Goal: Task Accomplishment & Management: Manage account settings

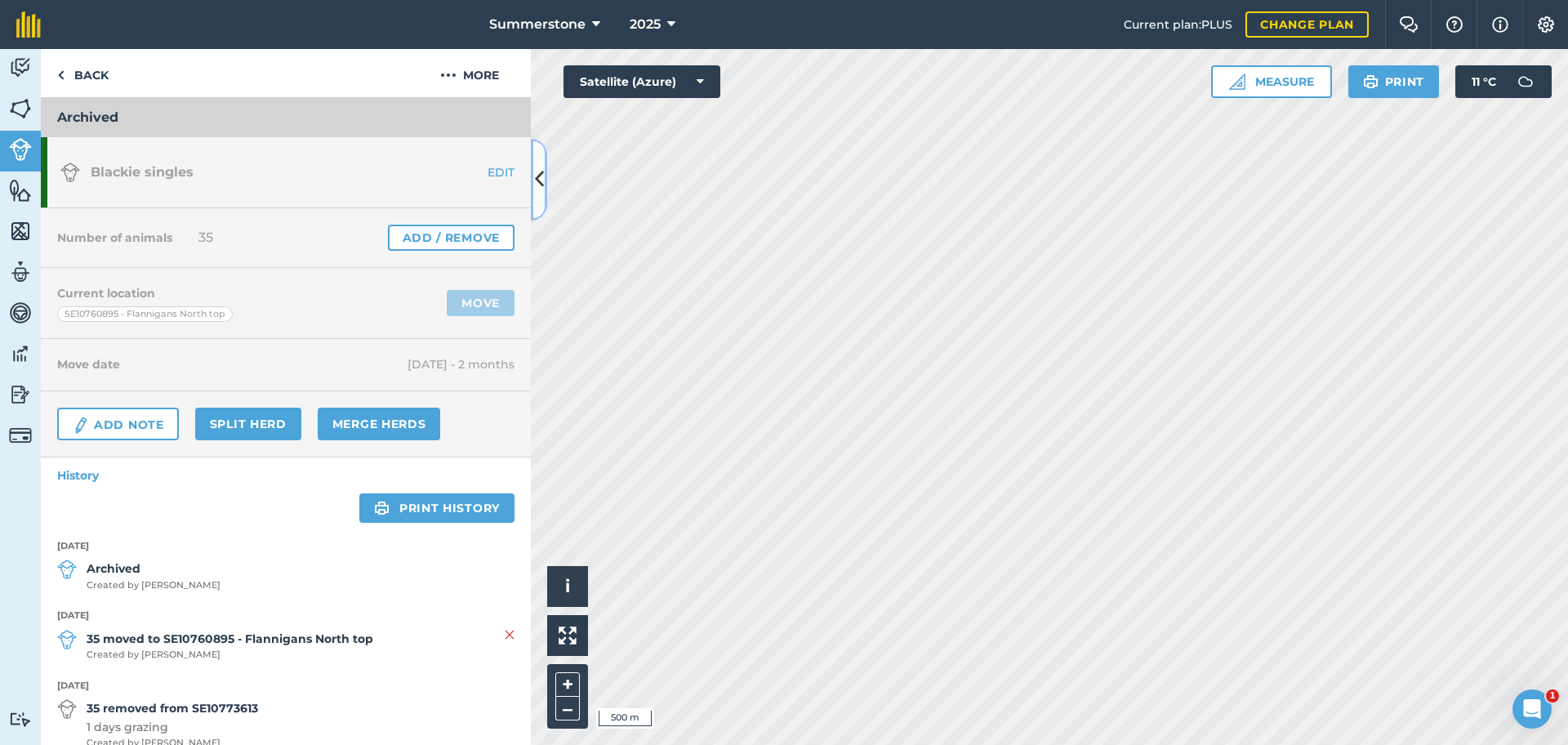
click at [544, 183] on button at bounding box center [539, 179] width 16 height 81
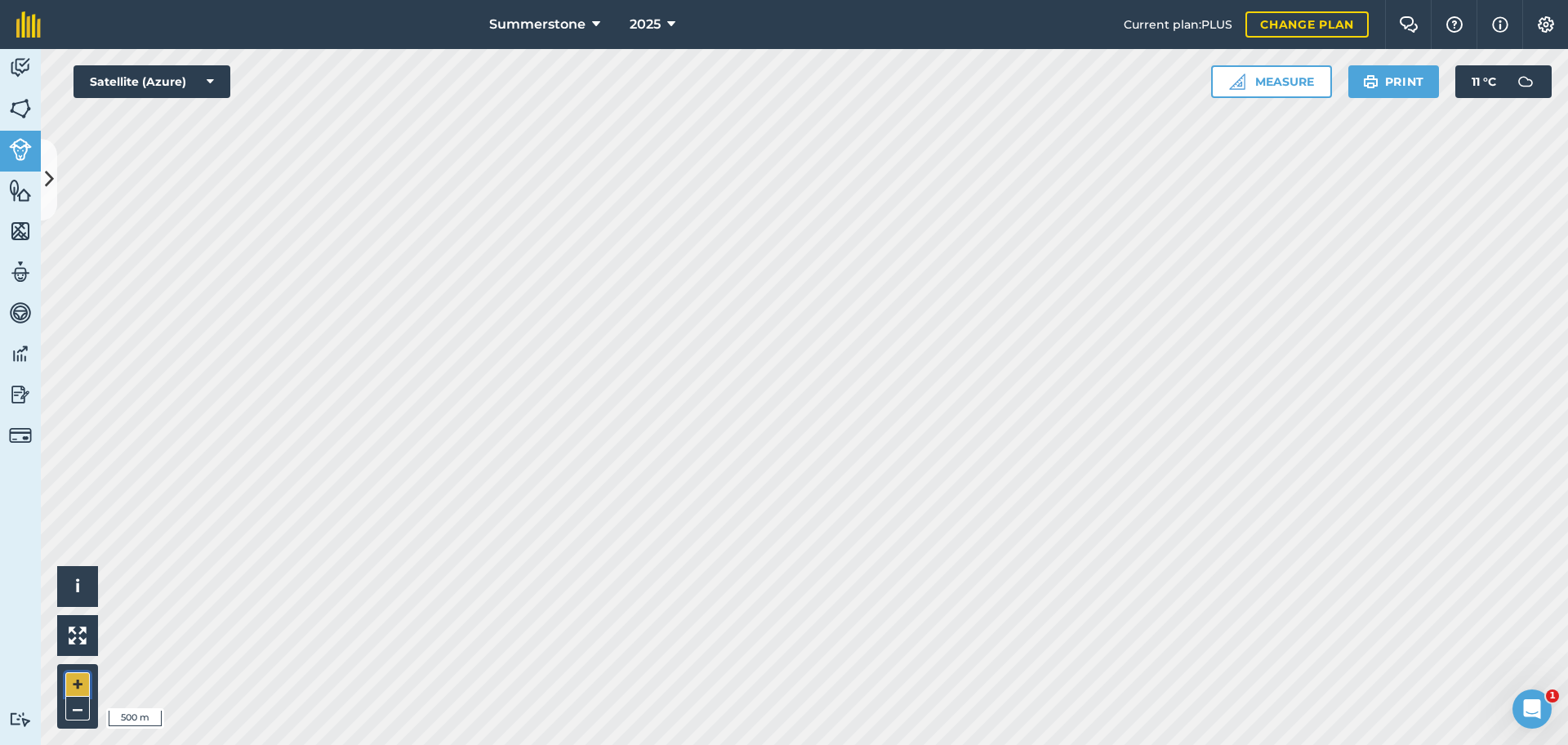
click at [79, 684] on button "+" at bounding box center [78, 685] width 25 height 25
click at [46, 201] on button at bounding box center [49, 179] width 16 height 81
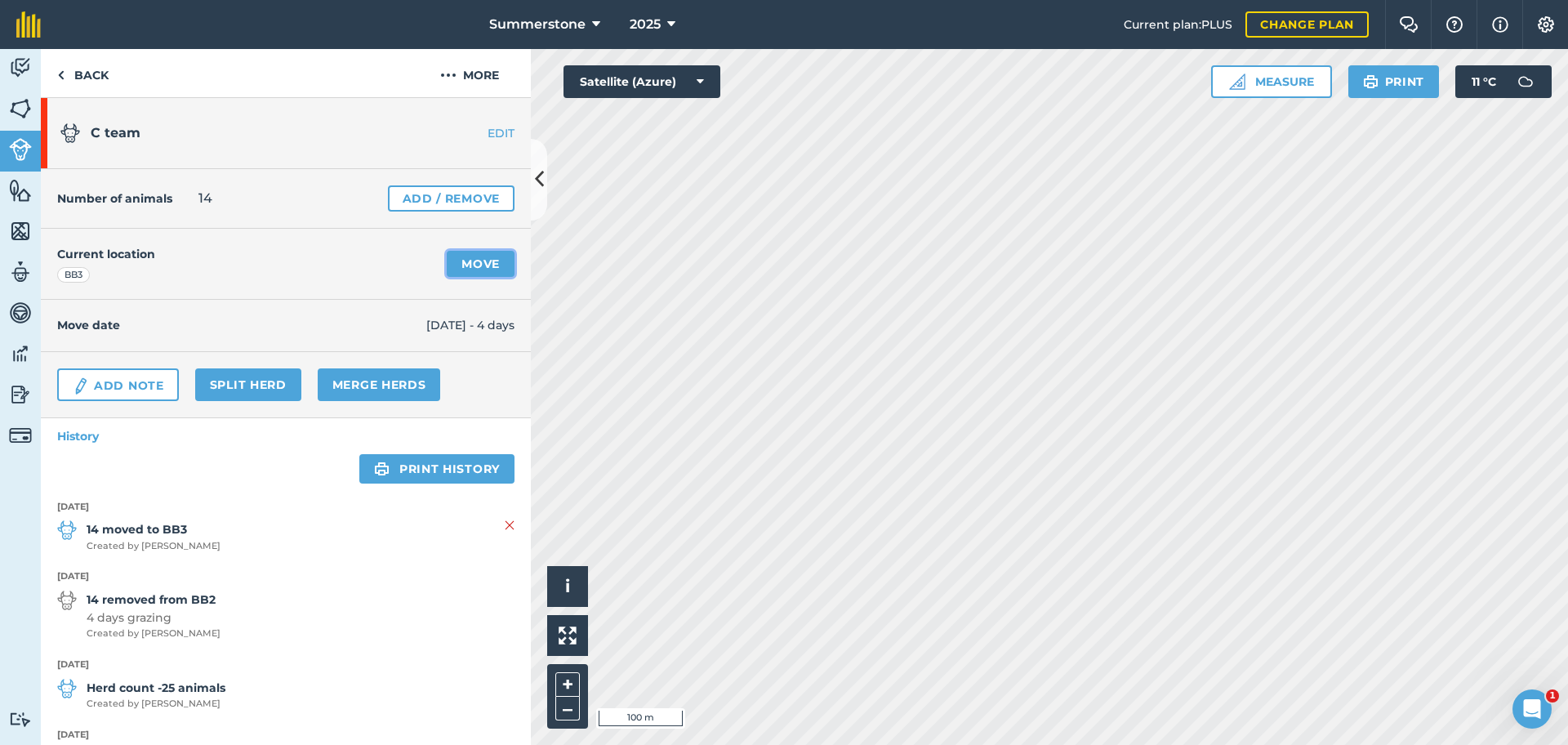
click at [454, 260] on link "Move" at bounding box center [480, 264] width 68 height 26
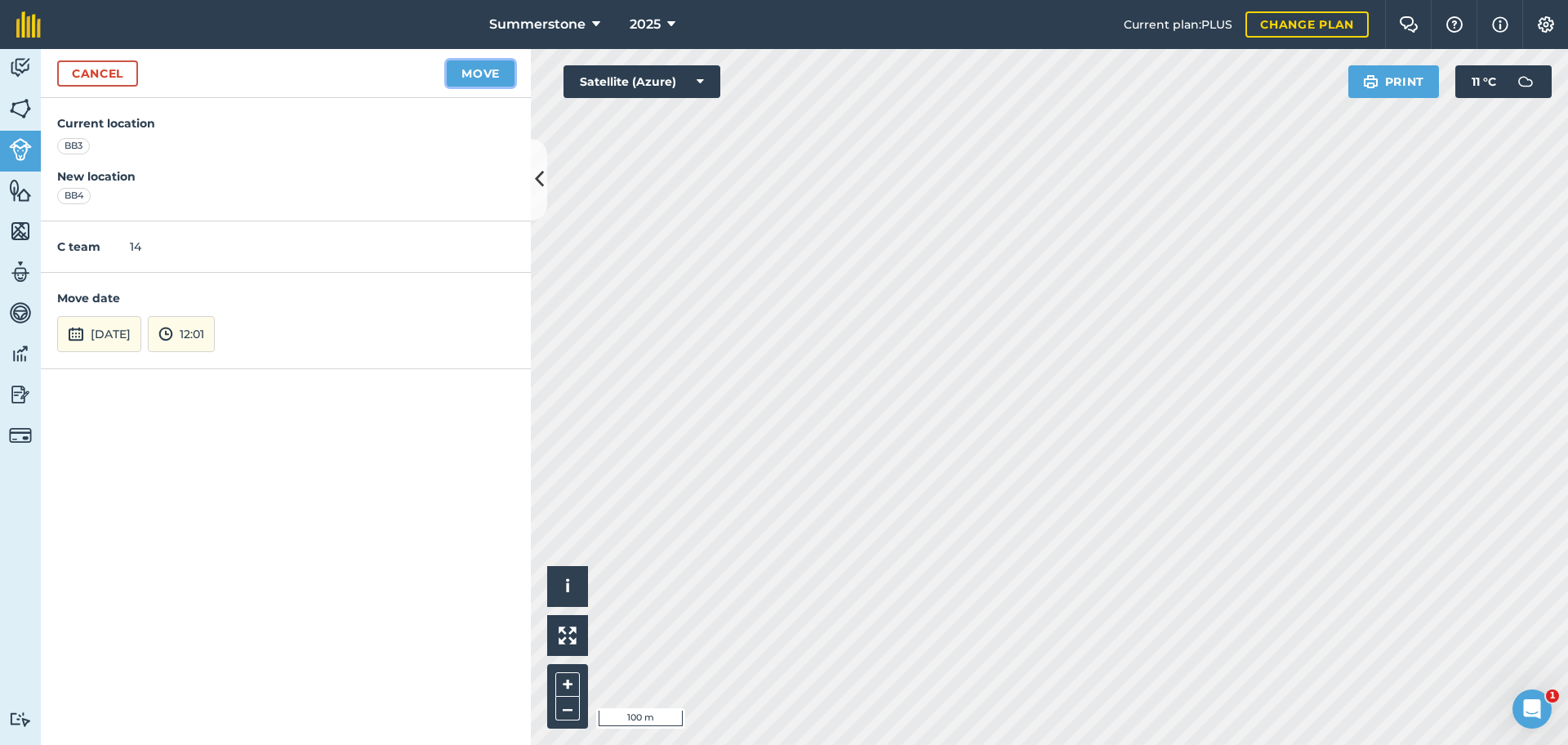
click at [485, 73] on button "Move" at bounding box center [480, 73] width 68 height 26
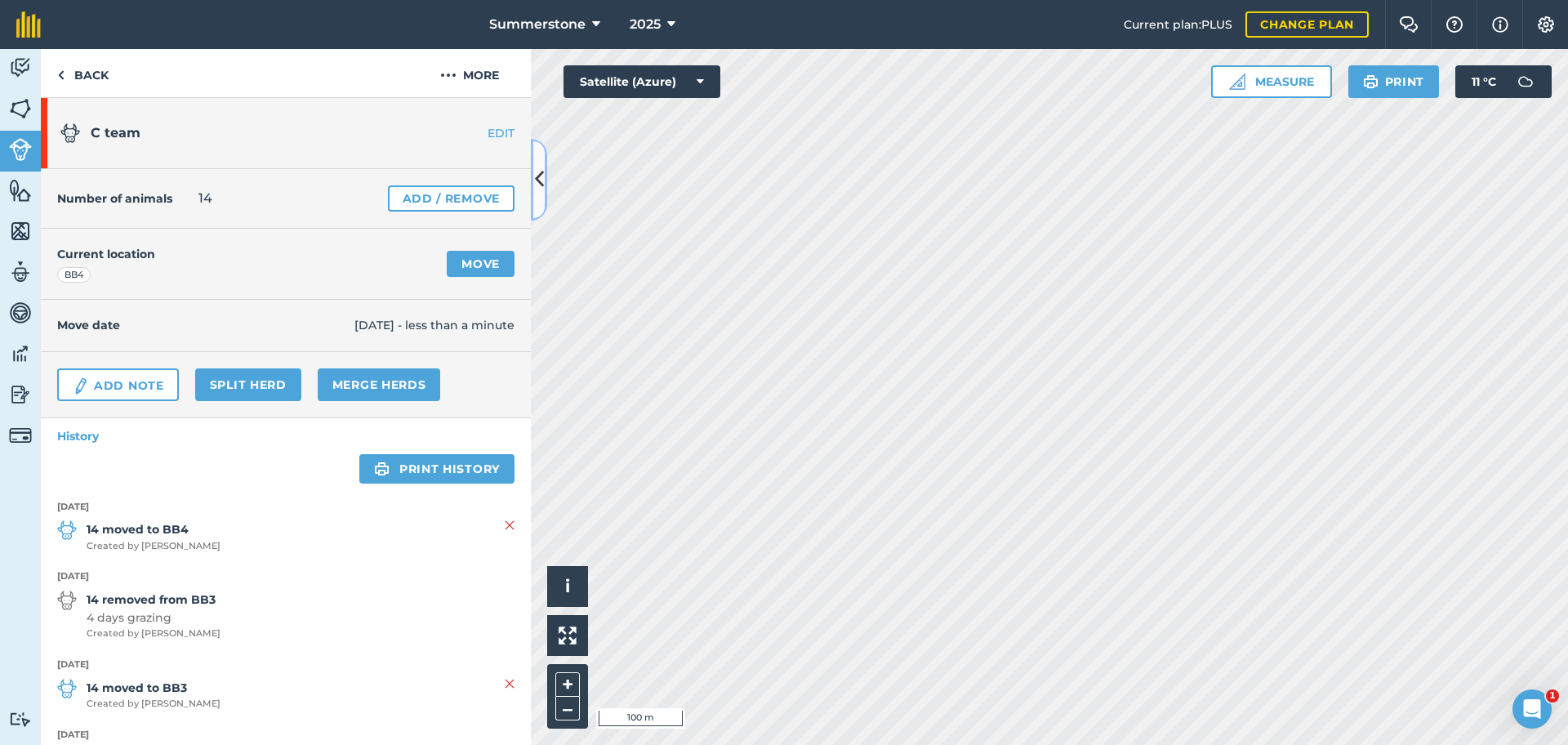
click at [538, 175] on icon at bounding box center [539, 179] width 9 height 29
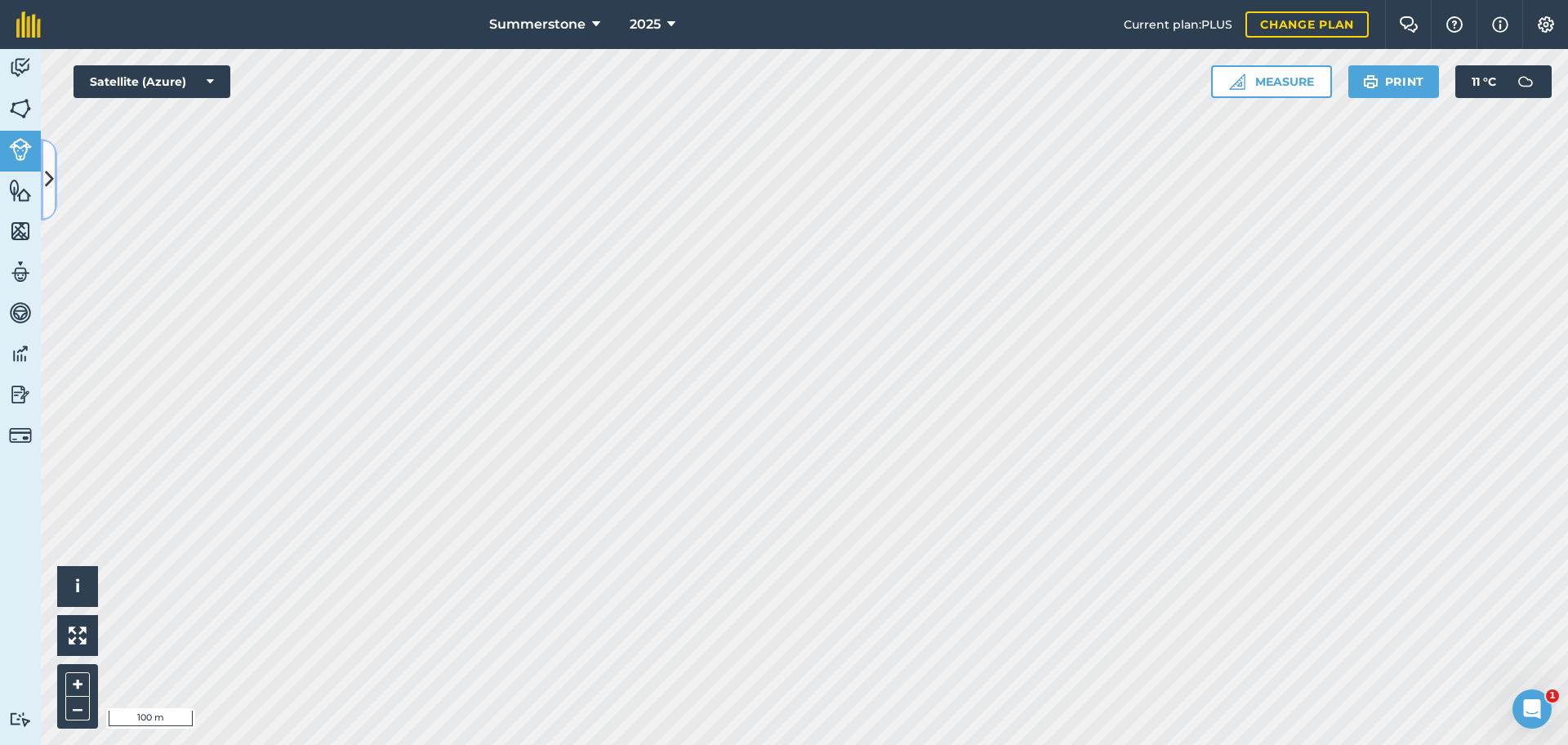
click at [55, 187] on button at bounding box center [49, 179] width 16 height 81
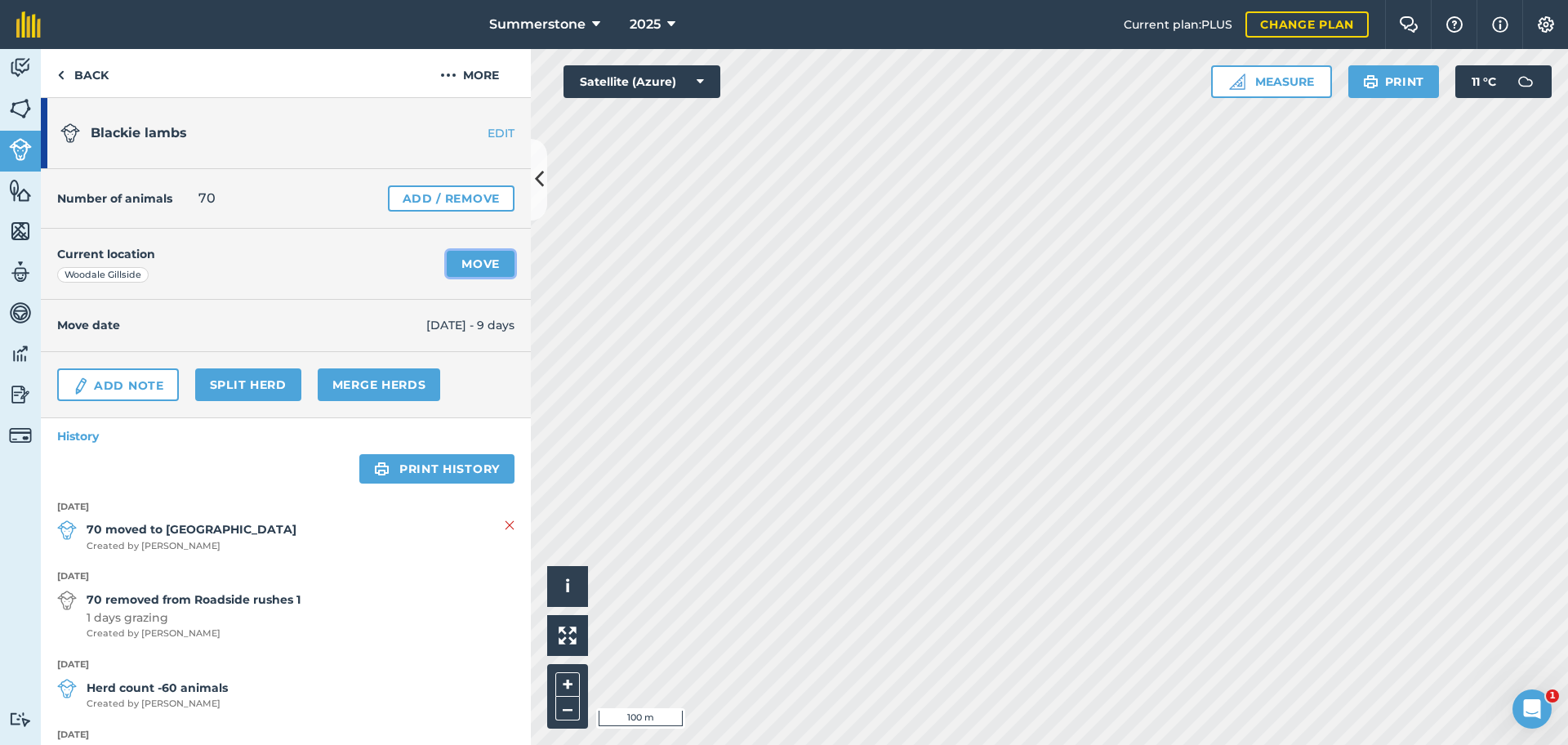
click at [462, 264] on link "Move" at bounding box center [480, 264] width 68 height 26
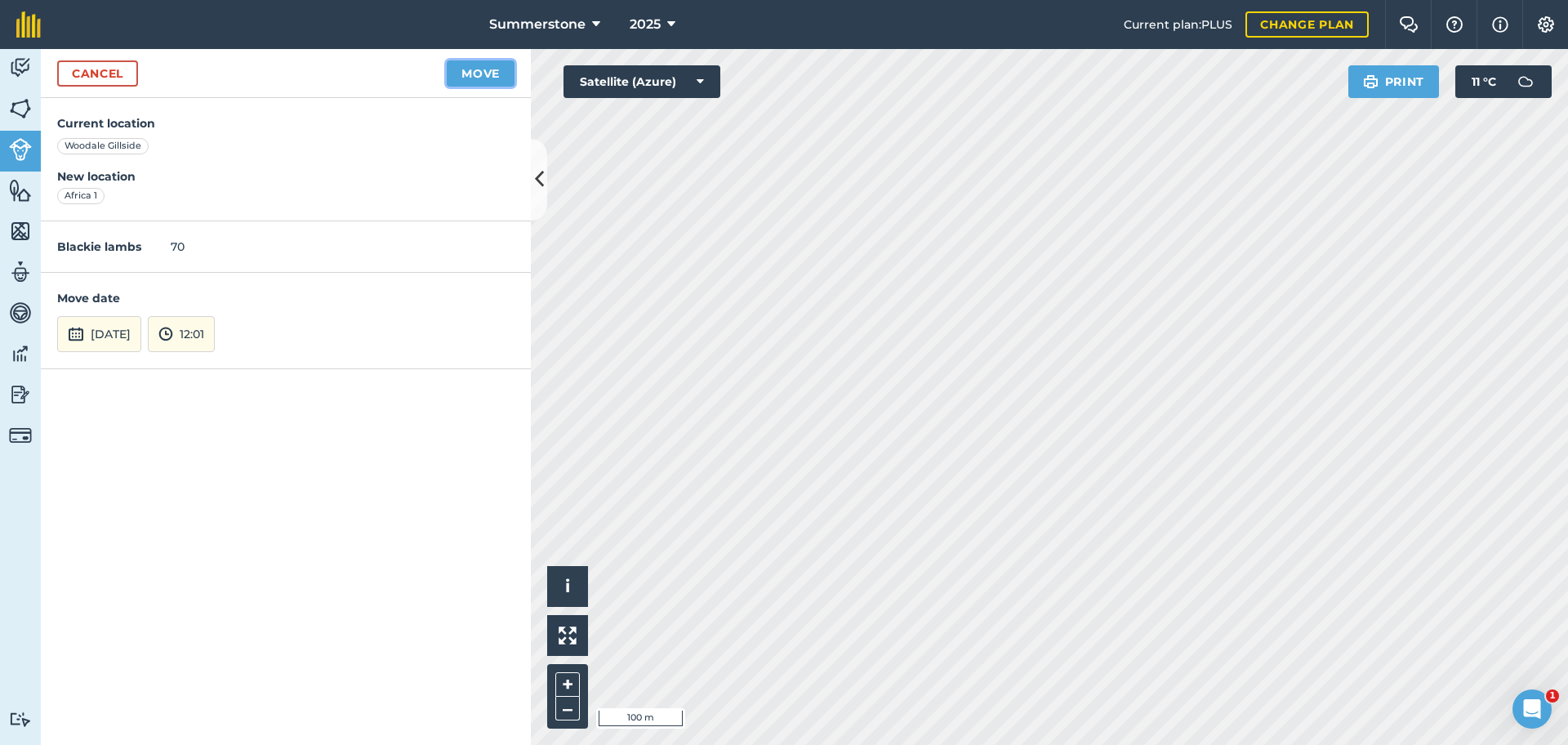
click at [474, 73] on button "Move" at bounding box center [480, 73] width 68 height 26
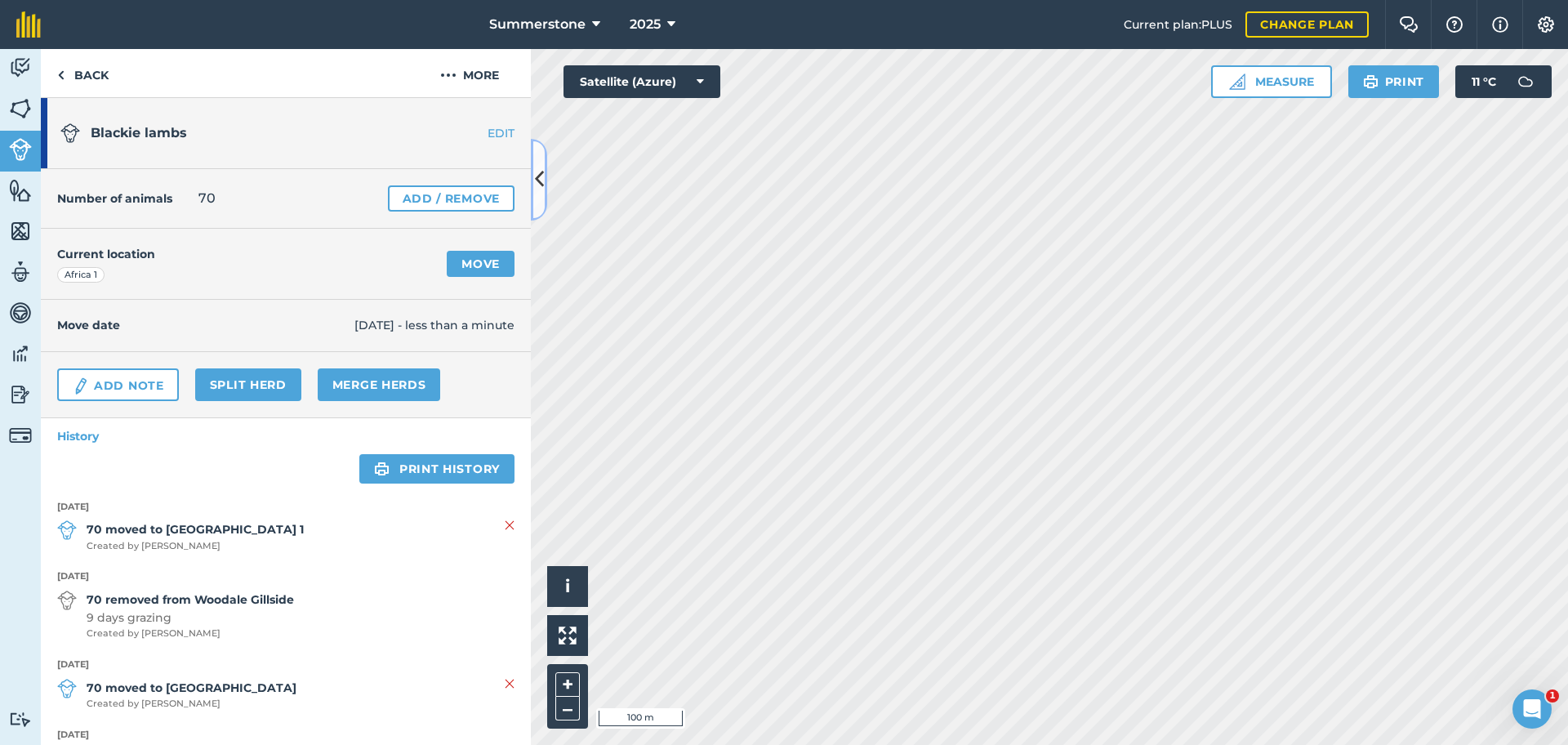
click at [535, 175] on icon at bounding box center [539, 179] width 9 height 29
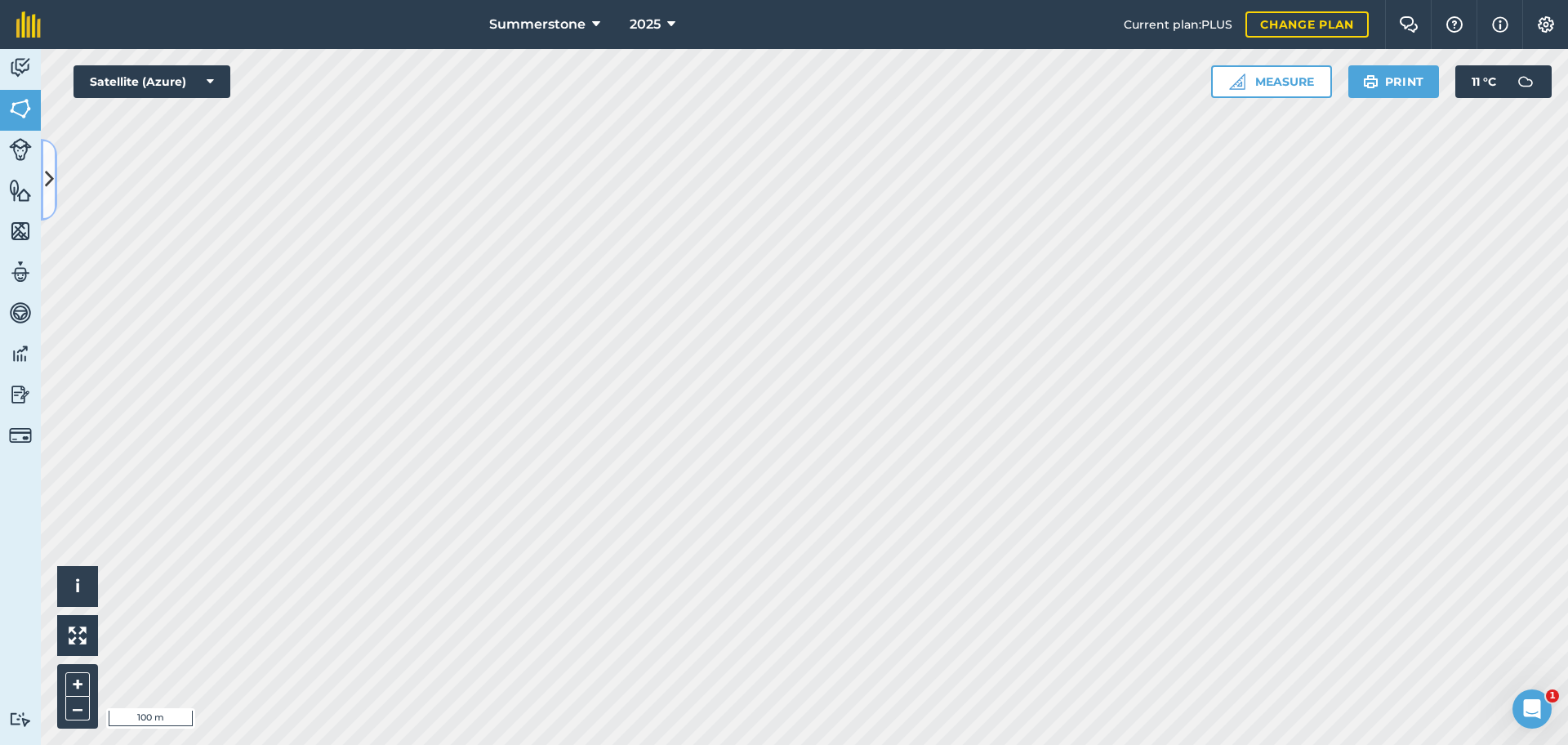
click at [44, 162] on button at bounding box center [49, 179] width 16 height 81
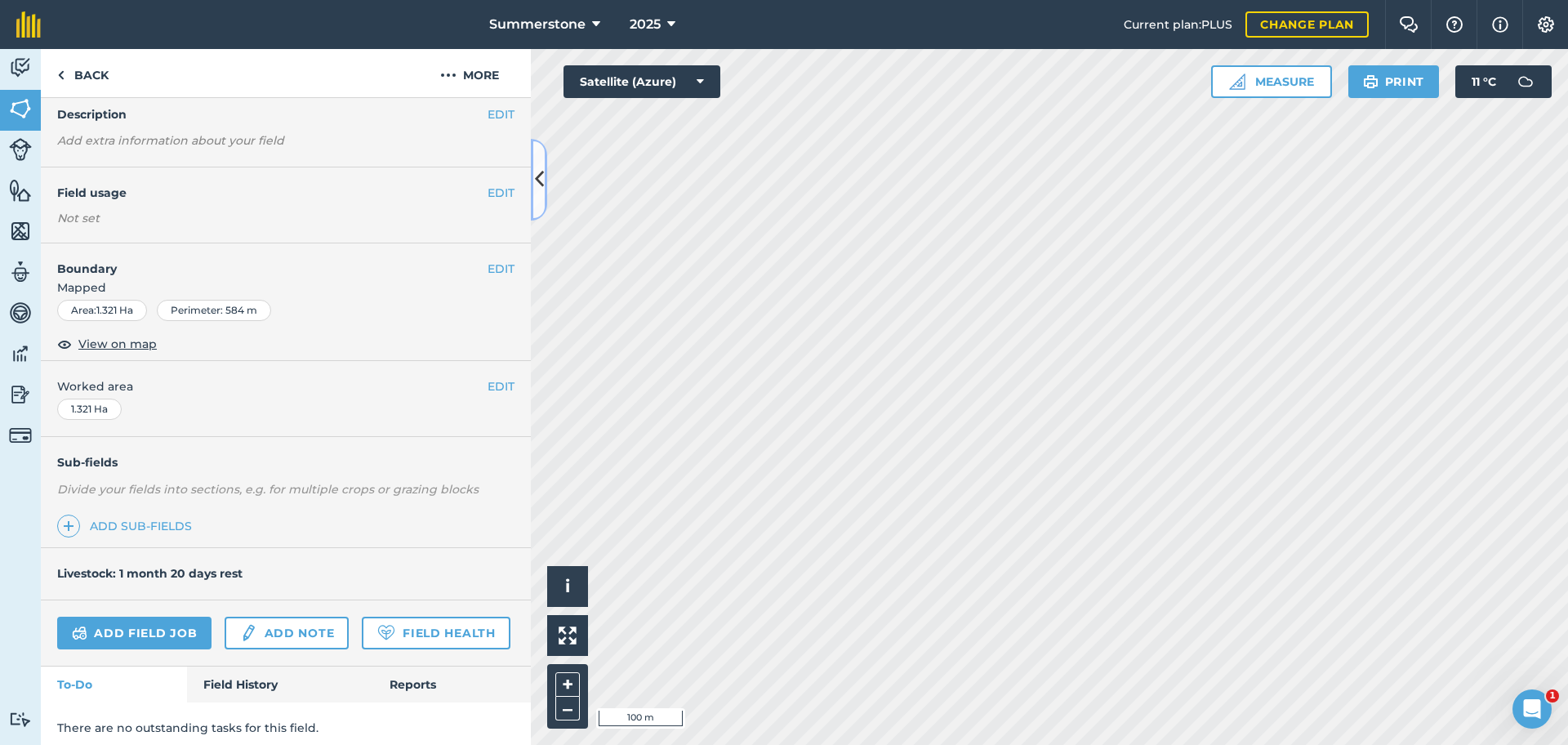
scroll to position [119, 0]
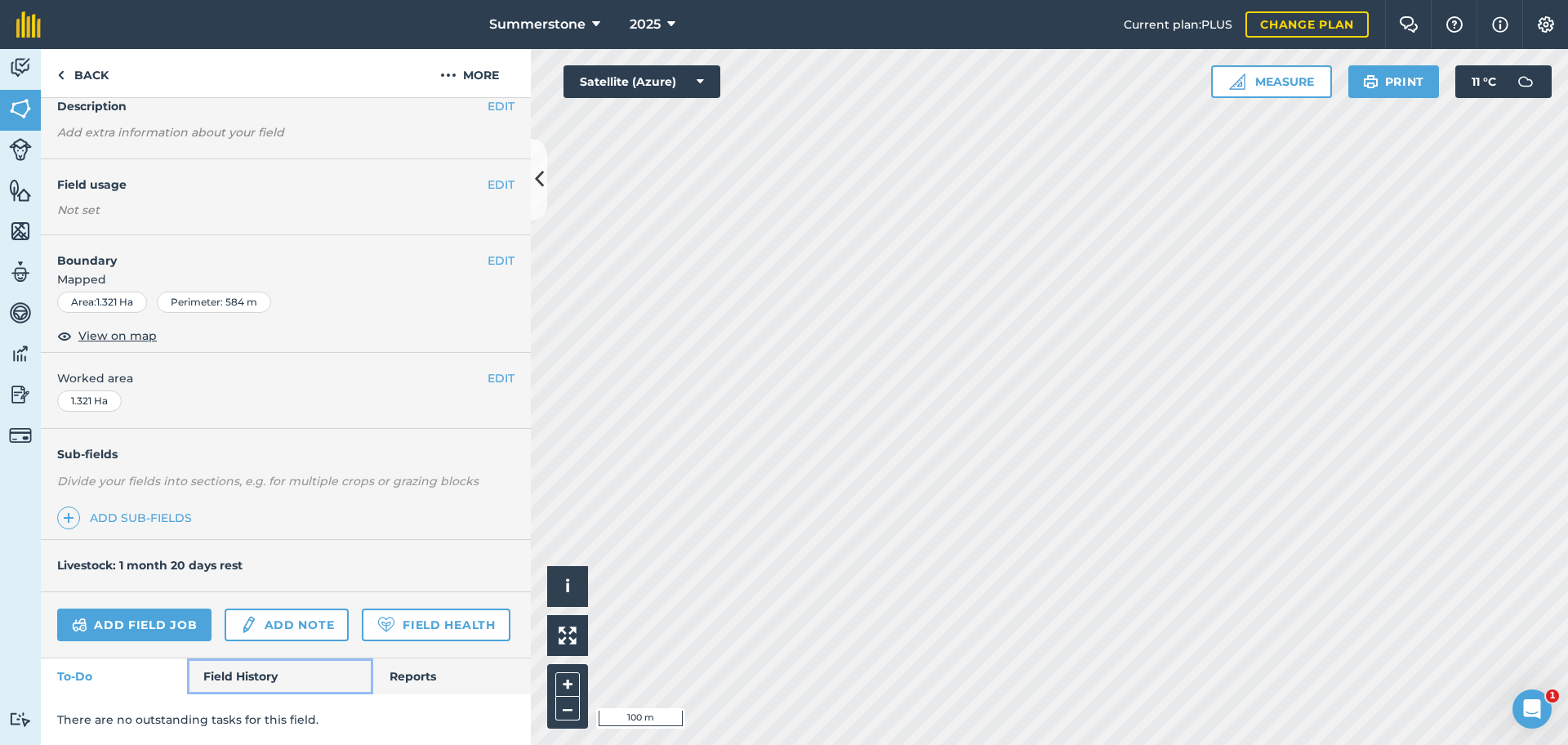
click at [221, 677] on link "Field History" at bounding box center [279, 676] width 185 height 35
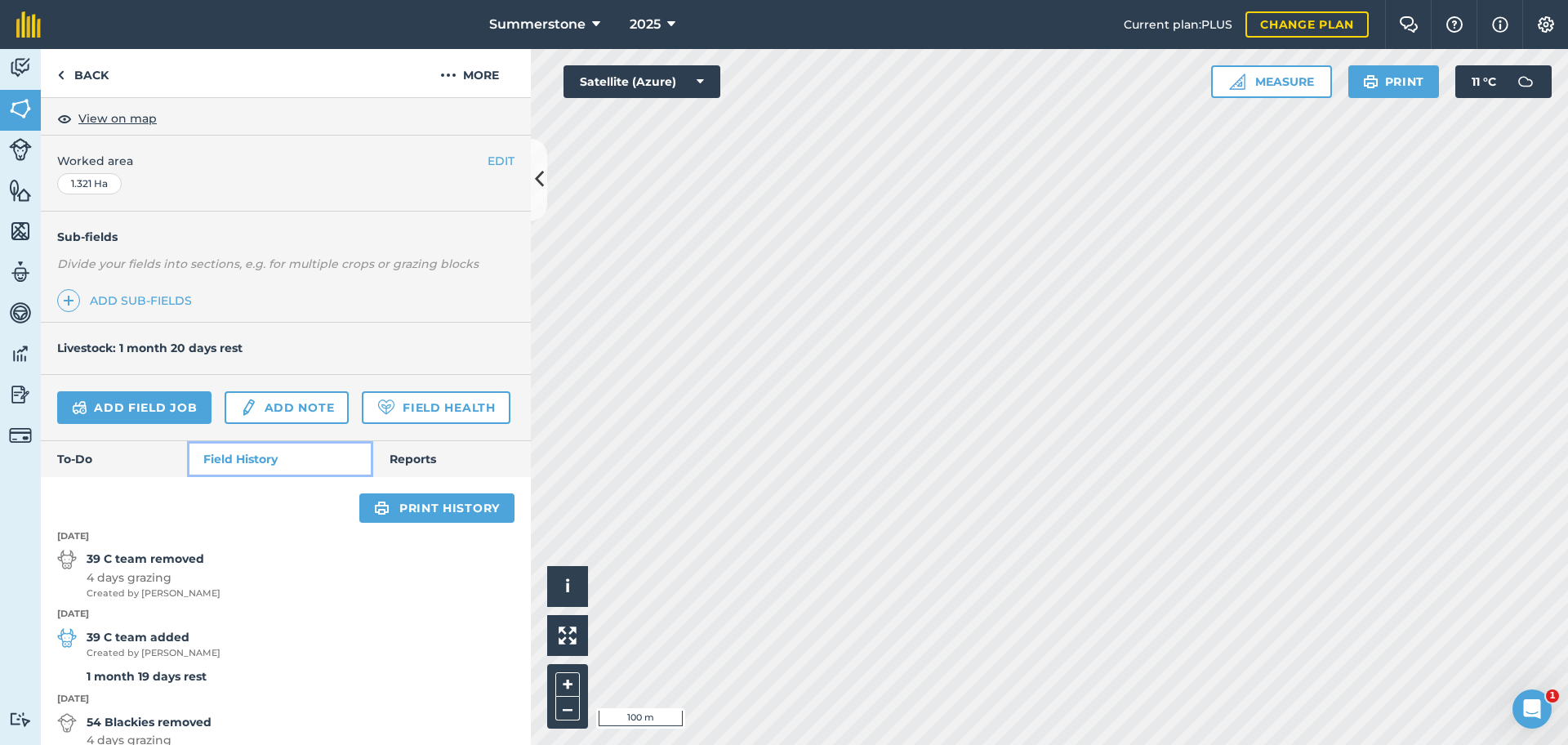
scroll to position [301, 0]
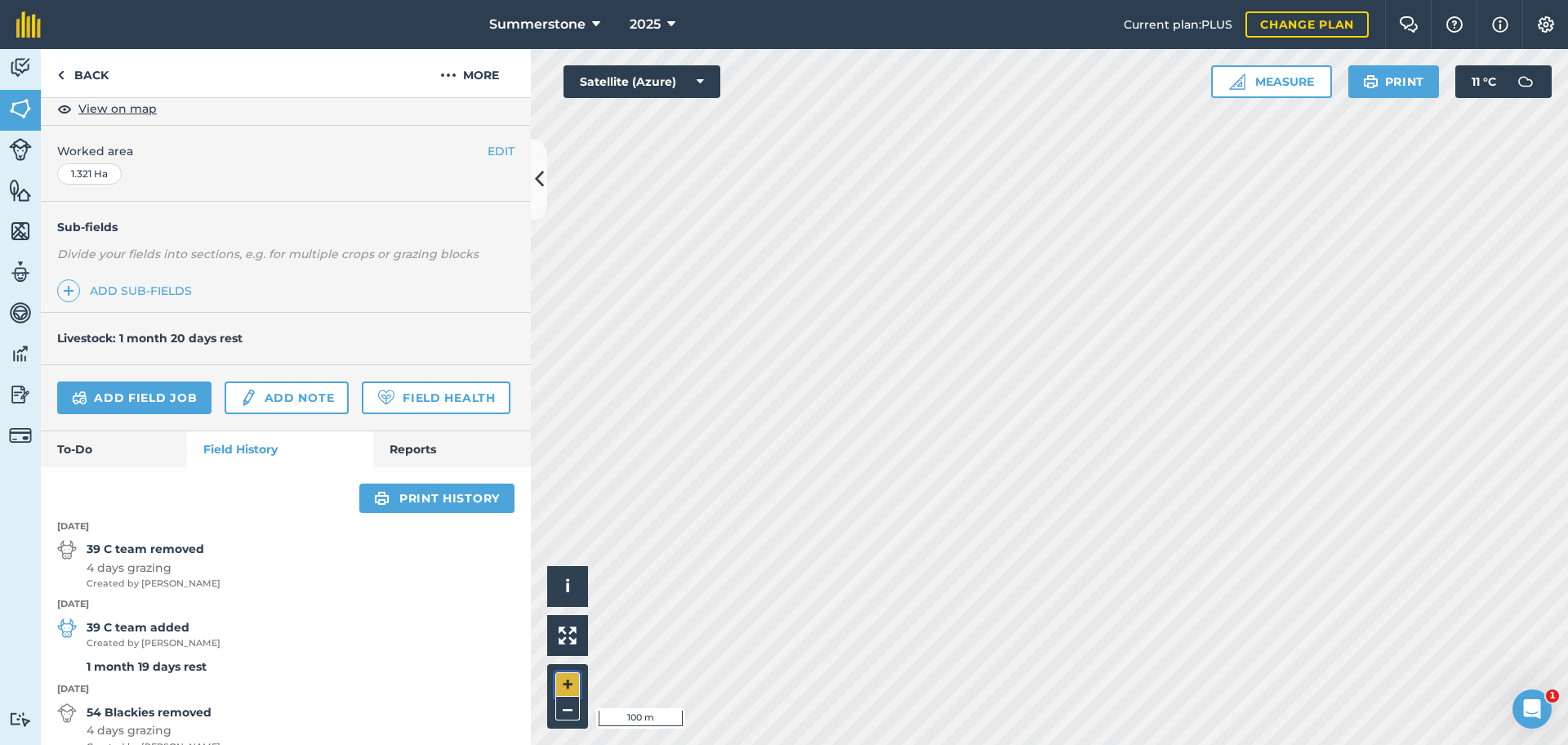
click at [566, 682] on button "+" at bounding box center [568, 685] width 25 height 25
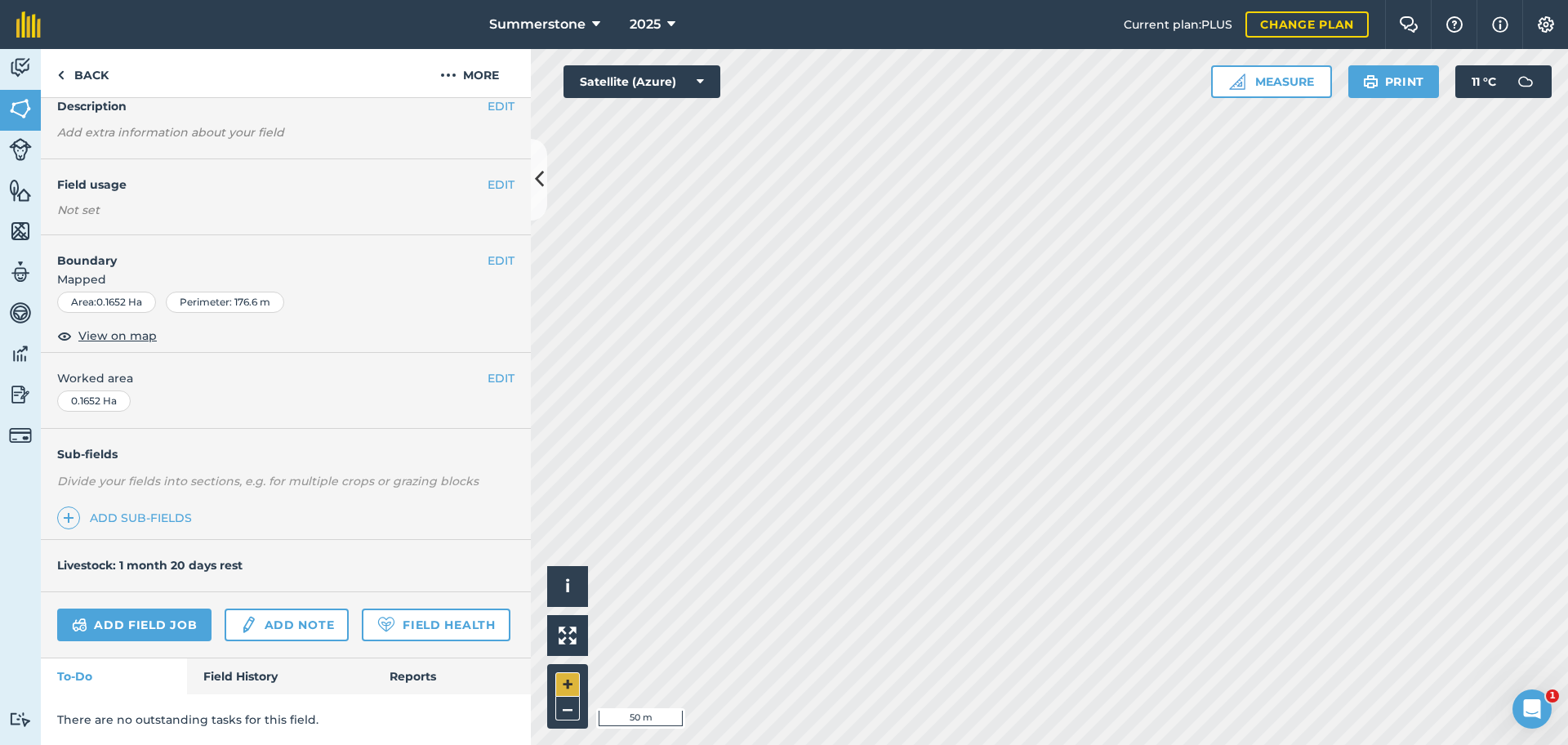
scroll to position [68, 0]
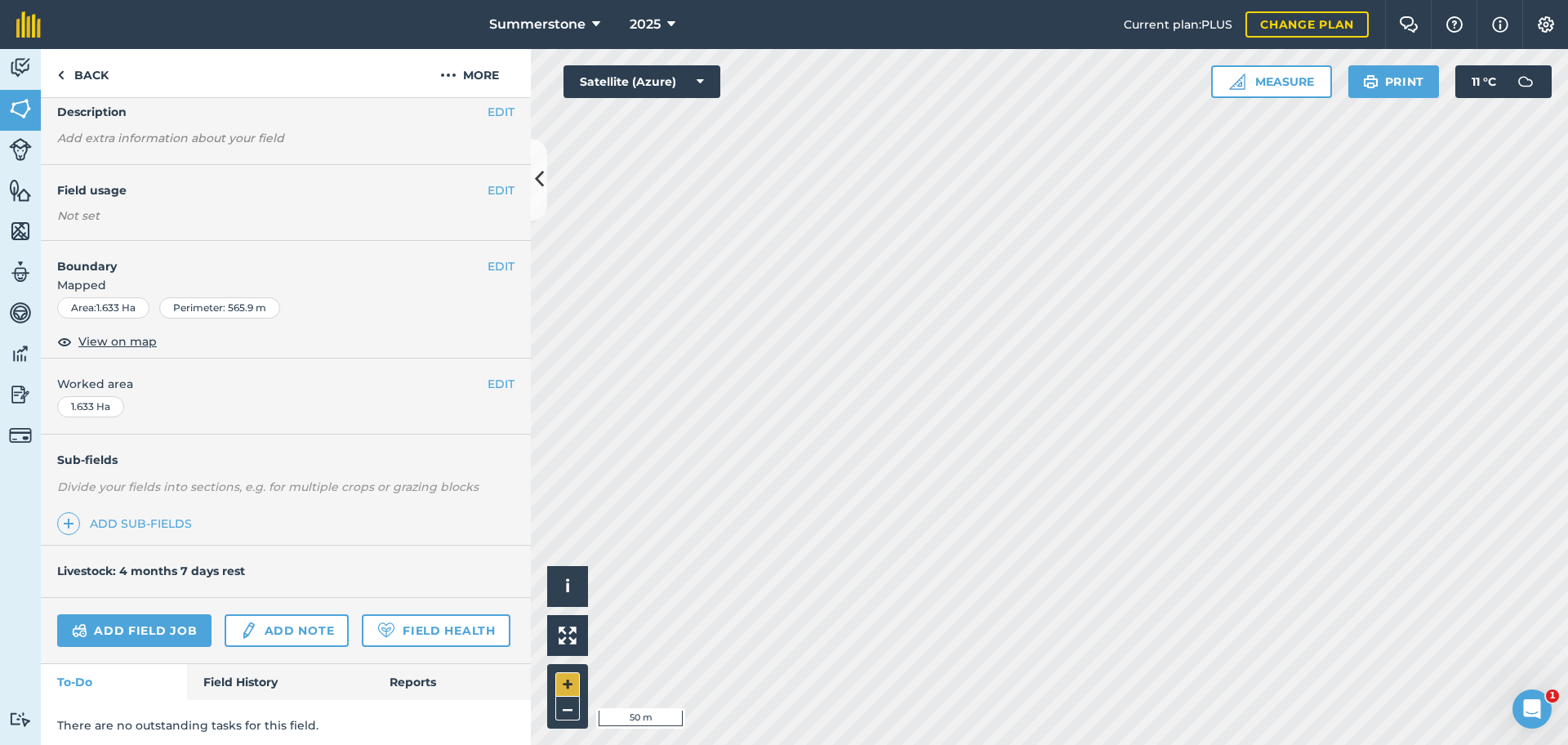
scroll to position [119, 0]
